Goal: Information Seeking & Learning: Learn about a topic

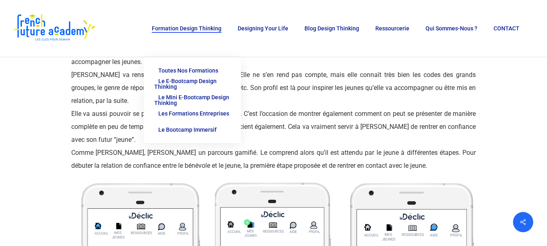
scroll to position [1644, 0]
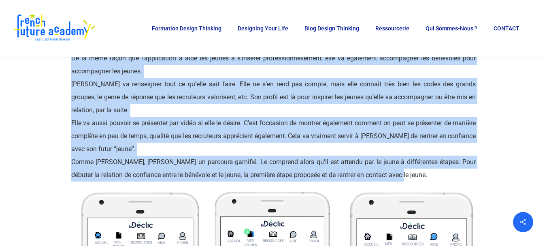
drag, startPoint x: 67, startPoint y: 87, endPoint x: 415, endPoint y: 181, distance: 359.6
copy div "Loremips Do sitame c adi elitsed doei te incid ut laboreetd Magnaa Enimadmi Ven…"
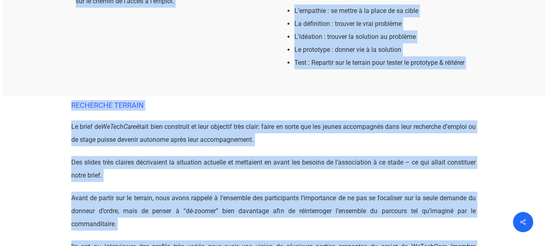
scroll to position [307, 0]
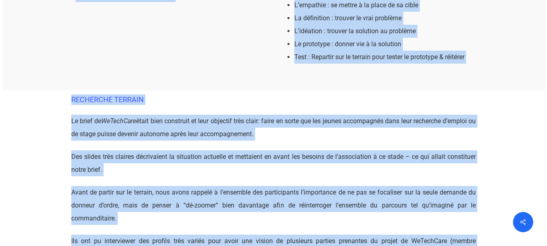
click at [445, 122] on span "était bien construit et leur objectif très clair: faire en sorte que les jeunes…" at bounding box center [273, 127] width 405 height 21
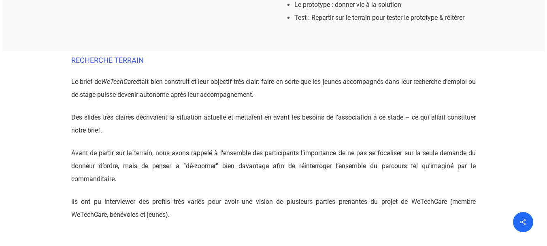
scroll to position [363, 0]
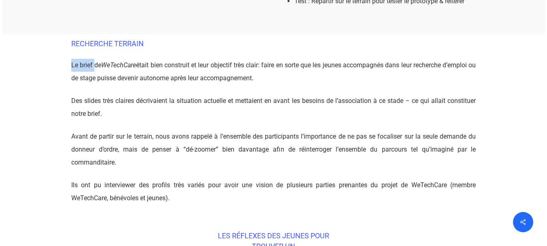
drag, startPoint x: 80, startPoint y: 64, endPoint x: 95, endPoint y: 66, distance: 15.1
click at [95, 66] on span "Le brief de" at bounding box center [86, 65] width 30 height 8
copy span "Le brief"
click at [111, 83] on p "Le brief de WeTechCare était bien construit et leur objectif très clair: faire …" at bounding box center [273, 77] width 405 height 36
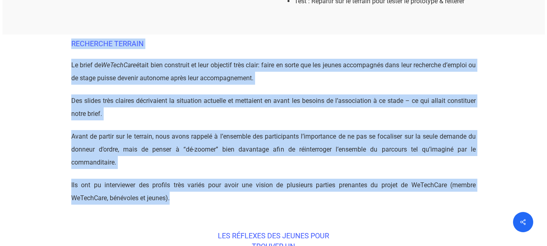
drag, startPoint x: 72, startPoint y: 43, endPoint x: 173, endPoint y: 194, distance: 182.0
click at [173, 194] on div "RECHERCHE TERRAIN Le brief de WeTechCare était bien construit et leur objectif …" at bounding box center [273, 121] width 405 height 166
copy div "RECHERCHE TERRAIN Le brief de WeTechCare était bien construit et leur objectif …"
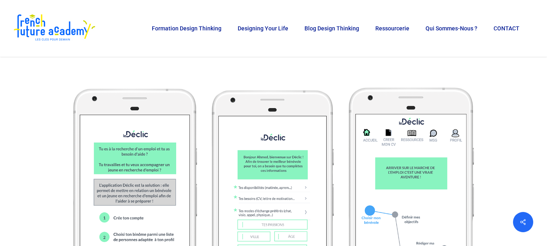
scroll to position [1011, 0]
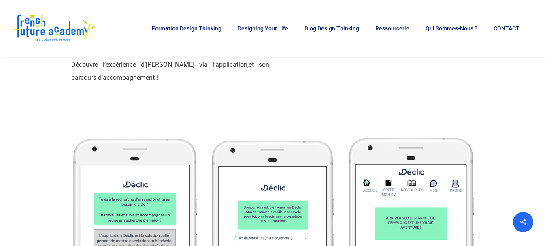
click at [215, 64] on link "application," at bounding box center [231, 65] width 33 height 8
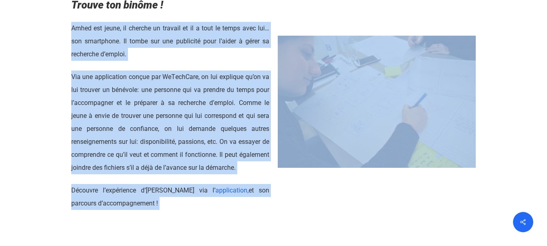
scroll to position [919, 0]
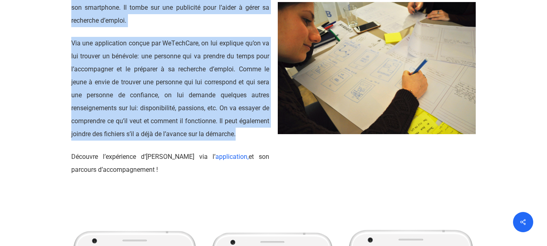
drag, startPoint x: 71, startPoint y: 92, endPoint x: 236, endPoint y: 135, distance: 170.8
click at [236, 135] on div "Amhed est jeune, il cherche un travail et il a tout le temps avec lui… son smar…" at bounding box center [170, 82] width 198 height 188
copy div "Amhed est jeune, il cherche un travail et il a tout le temps avec lui… son smar…"
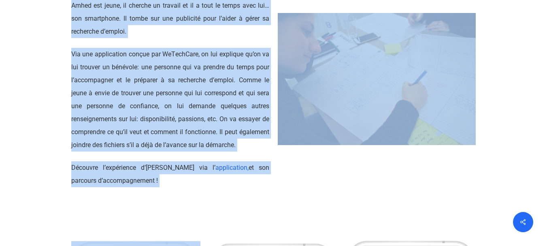
scroll to position [1015, 0]
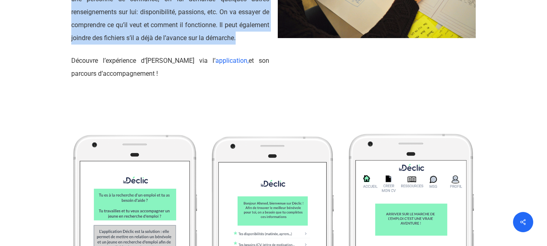
drag, startPoint x: 74, startPoint y: 132, endPoint x: 260, endPoint y: 39, distance: 207.3
copy div "Loremips Do sitame c adi elitsed doei te incid ut laboreetd Magnaa Enimadmi Ven…"
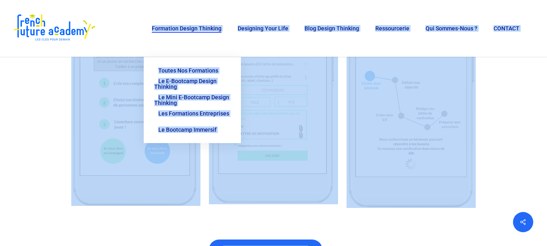
scroll to position [1189, 0]
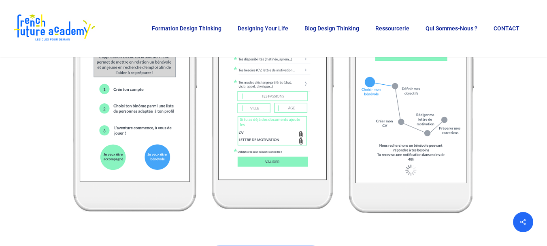
drag, startPoint x: 402, startPoint y: 139, endPoint x: 552, endPoint y: 38, distance: 180.8
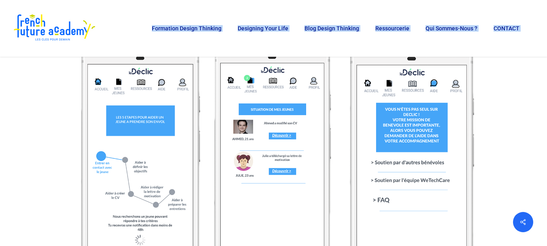
scroll to position [1779, 0]
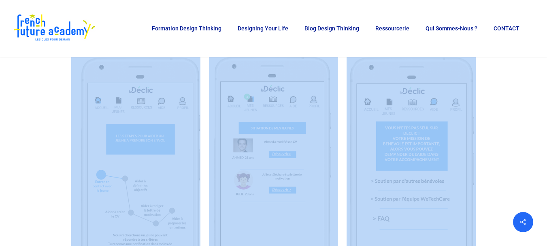
drag, startPoint x: 124, startPoint y: 118, endPoint x: 451, endPoint y: 135, distance: 327.6
drag, startPoint x: 317, startPoint y: 150, endPoint x: 505, endPoint y: 176, distance: 190.4
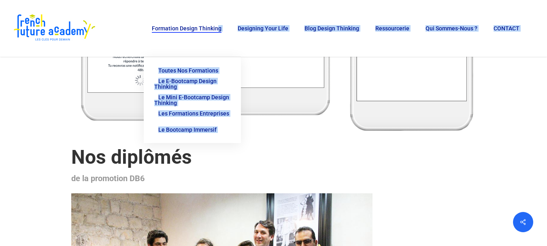
scroll to position [1953, 0]
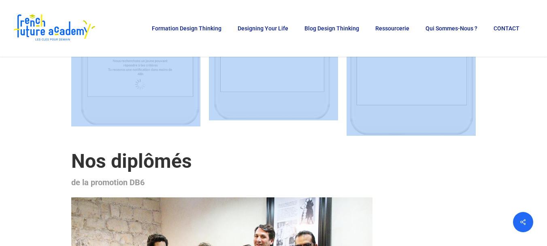
drag, startPoint x: 118, startPoint y: 115, endPoint x: 552, endPoint y: 136, distance: 434.5
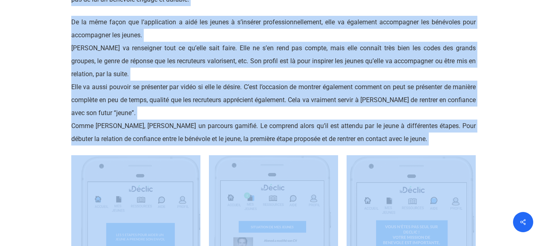
scroll to position [1691, 0]
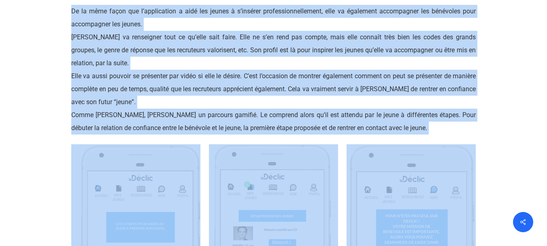
copy div "Loremi Dolors Ametcons : Adipisc elitseddoei tem incidi utla e’dolore ? Ma Aliq…"
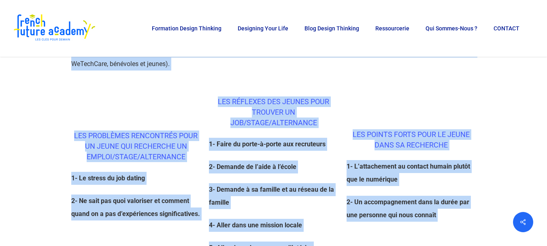
scroll to position [486, 0]
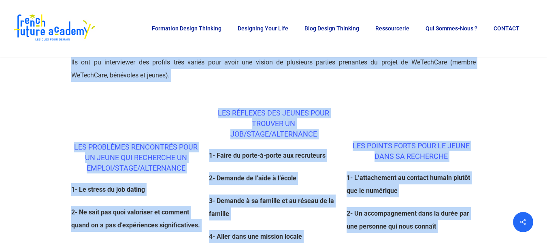
click at [385, 98] on div "LES POINTS FORTS POUR LE JEUNE DANS SA RECHERCHE 1- L’attachement au contact hu…" at bounding box center [412, 179] width 130 height 174
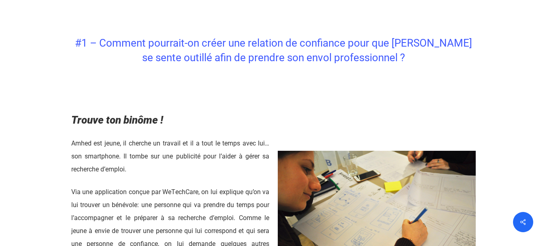
scroll to position [776, 0]
